Goal: Information Seeking & Learning: Learn about a topic

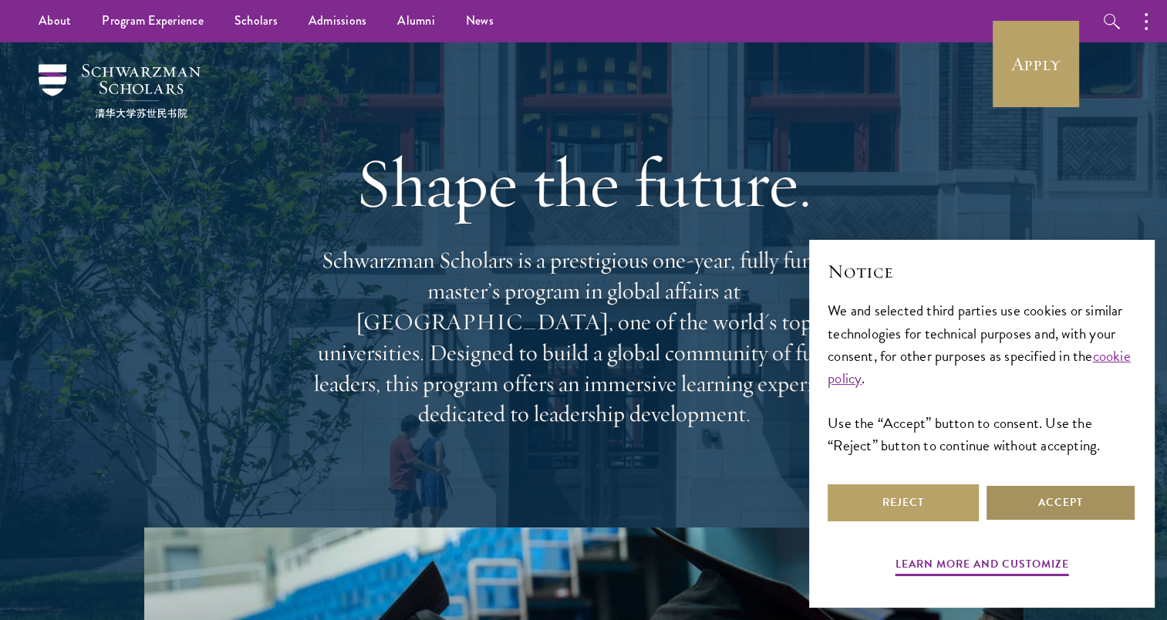
click at [1058, 503] on button "Accept" at bounding box center [1060, 502] width 151 height 37
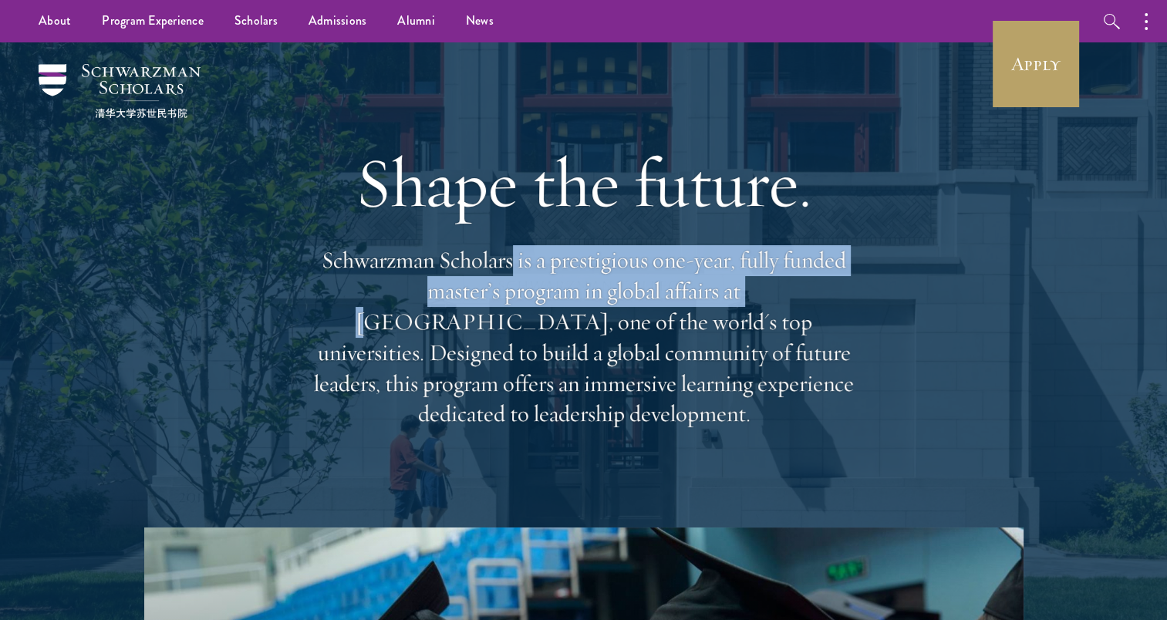
drag, startPoint x: 515, startPoint y: 279, endPoint x: 646, endPoint y: 298, distance: 132.4
click at [646, 298] on p "Schwarzman Scholars is a prestigious one-year, fully funded master’s program in…" at bounding box center [583, 337] width 555 height 184
click at [361, 312] on p "Schwarzman Scholars is a prestigious one-year, fully funded master’s program in…" at bounding box center [583, 337] width 555 height 184
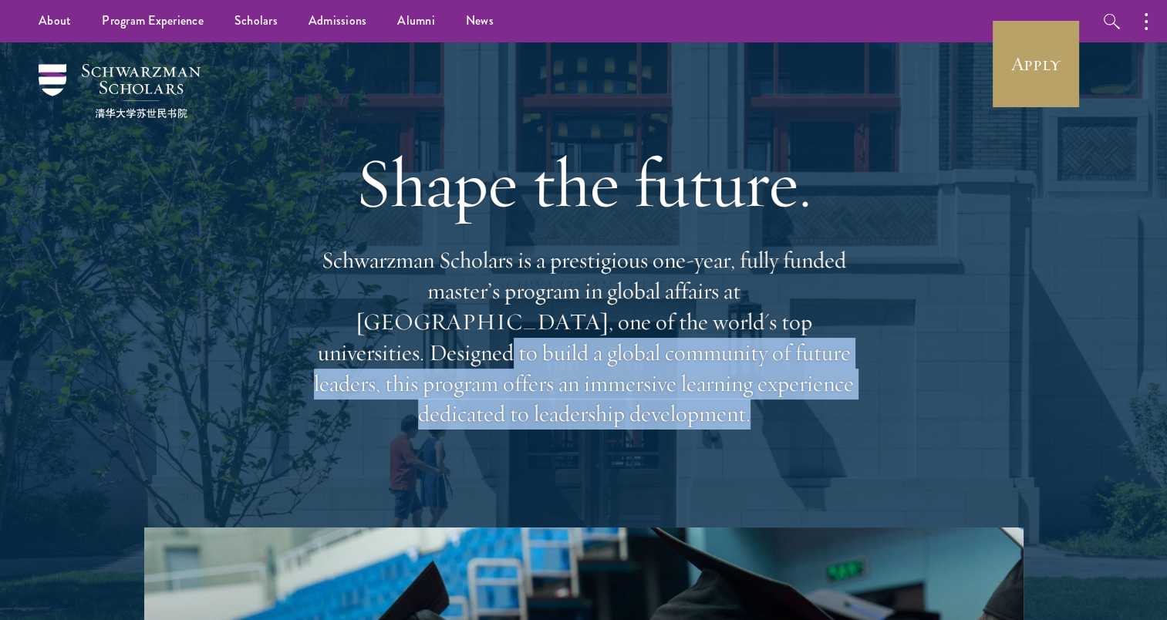
drag, startPoint x: 662, startPoint y: 345, endPoint x: 820, endPoint y: 399, distance: 167.5
click at [820, 399] on p "Schwarzman Scholars is a prestigious one-year, fully funded master’s program in…" at bounding box center [583, 337] width 555 height 184
click at [454, 496] on div "Shape the future. Schwarzman Scholars is a prestigious one-year, fully funded m…" at bounding box center [583, 284] width 1012 height 485
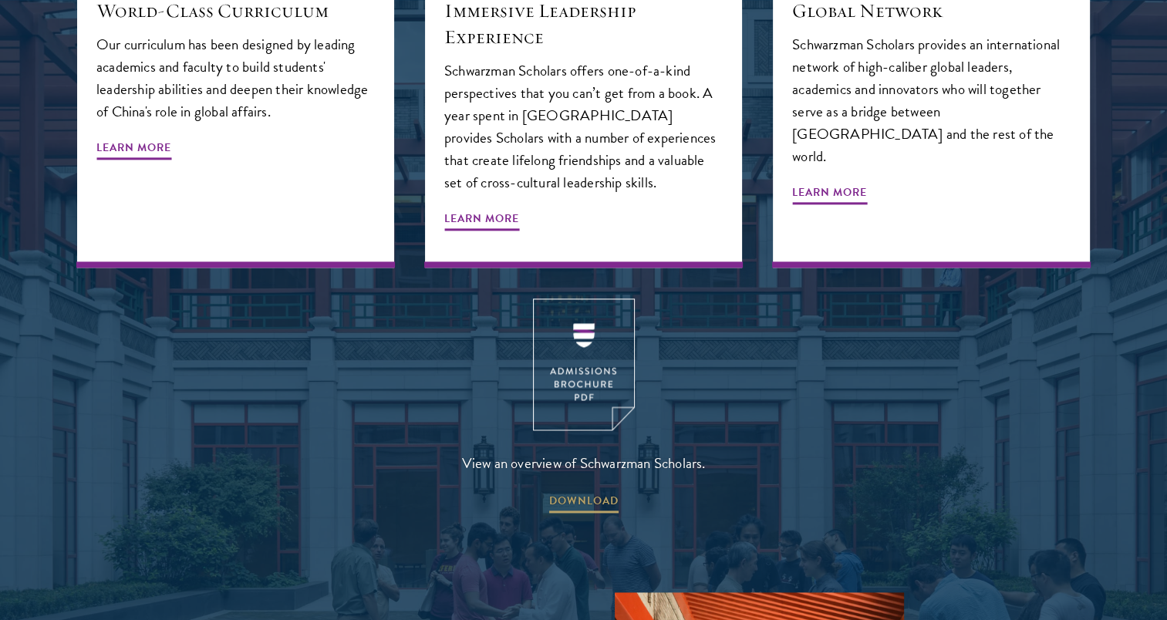
scroll to position [2005, 0]
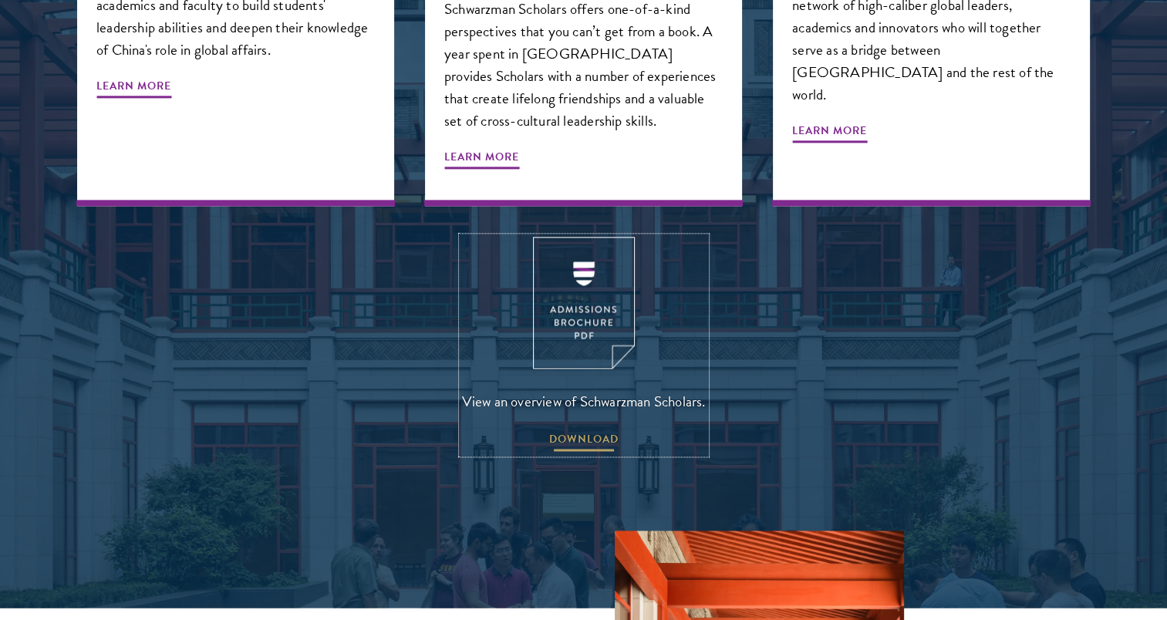
drag, startPoint x: 578, startPoint y: 286, endPoint x: 599, endPoint y: 413, distance: 129.0
click at [599, 429] on span "DOWNLOAD" at bounding box center [583, 441] width 69 height 24
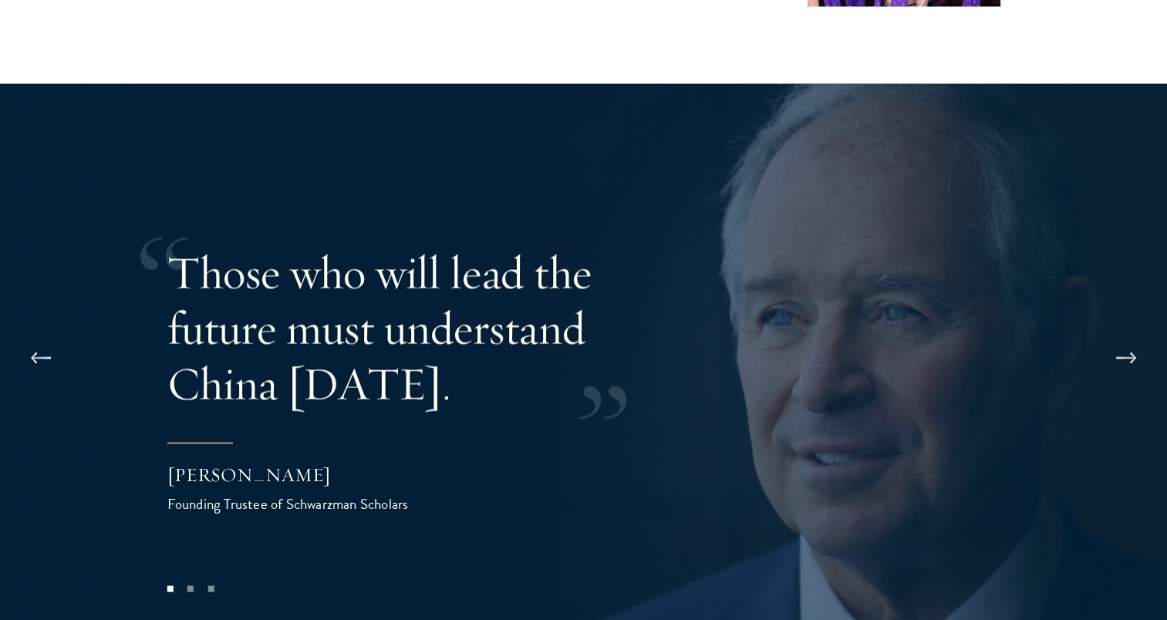
scroll to position [3007, 0]
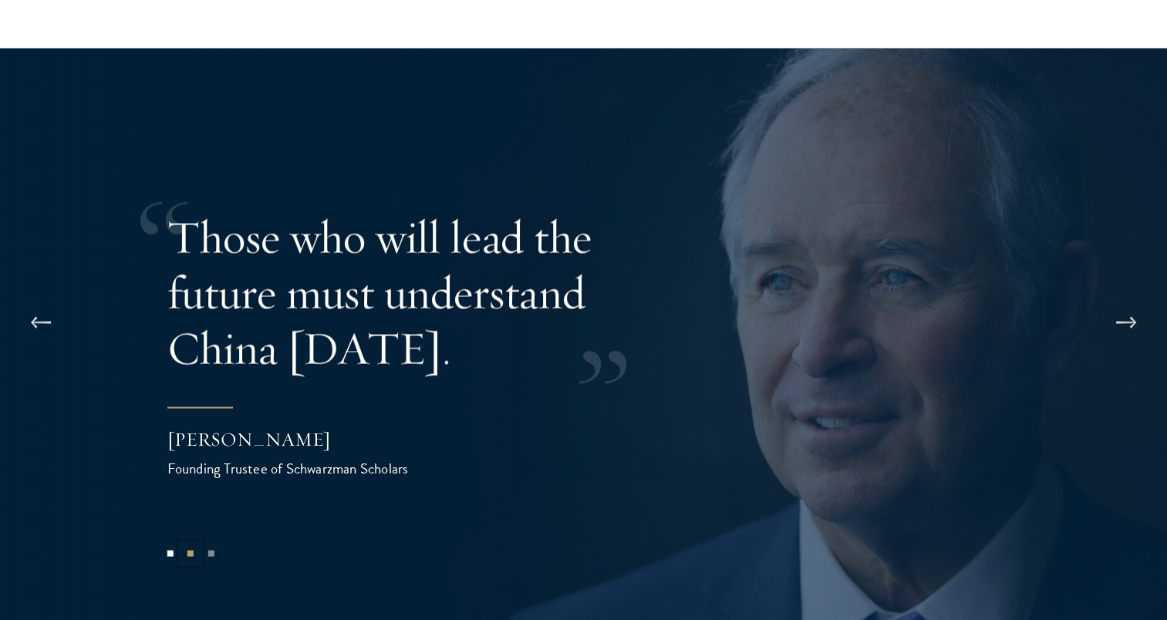
click at [191, 544] on button "2" at bounding box center [190, 554] width 20 height 20
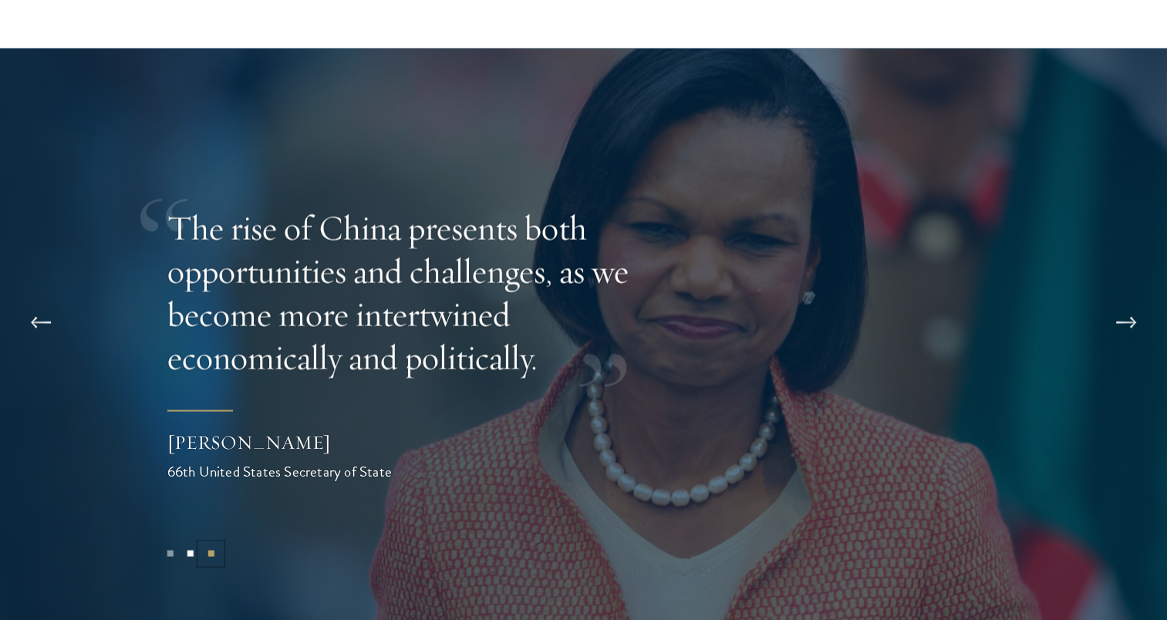
click at [208, 544] on button "3" at bounding box center [210, 554] width 20 height 20
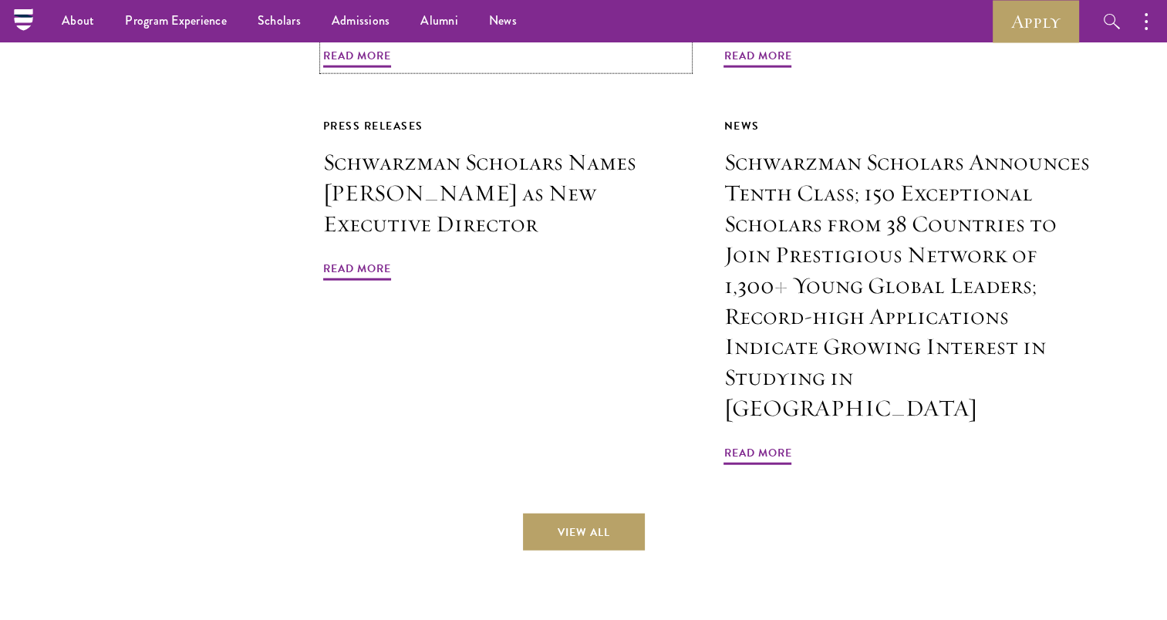
scroll to position [3645, 0]
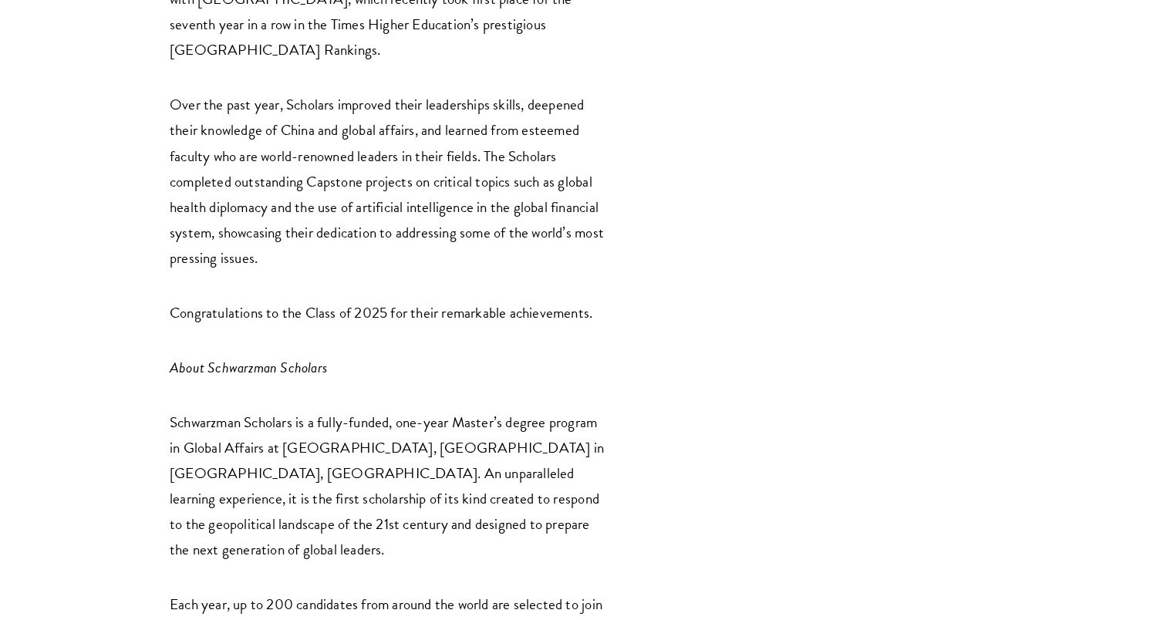
scroll to position [2313, 0]
